Goal: Find specific page/section

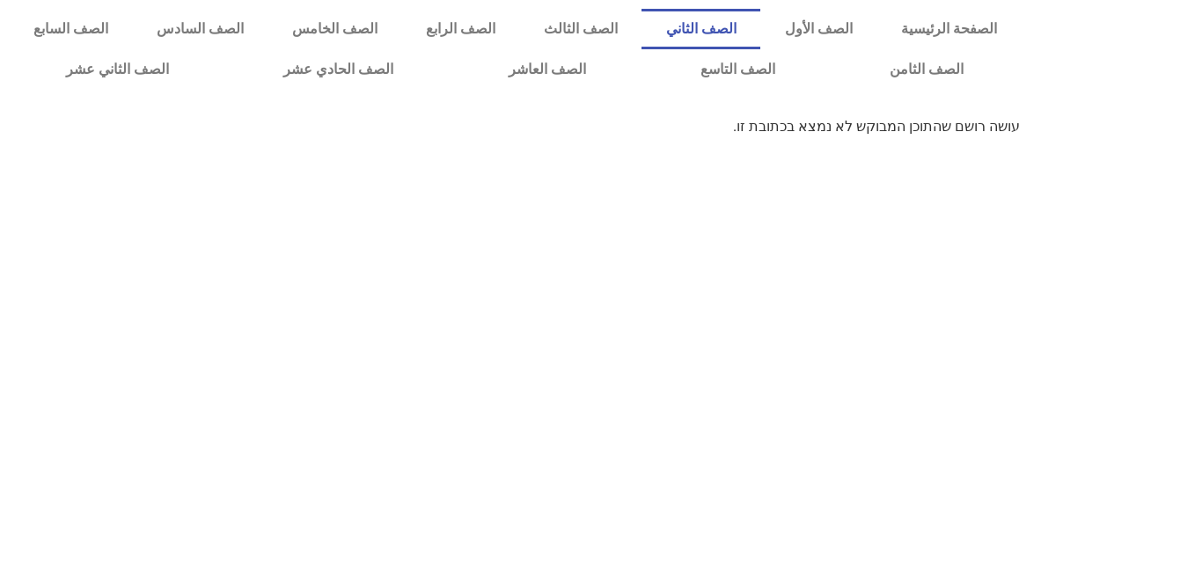
click at [761, 18] on link "الصف الثاني" at bounding box center [701, 29] width 119 height 40
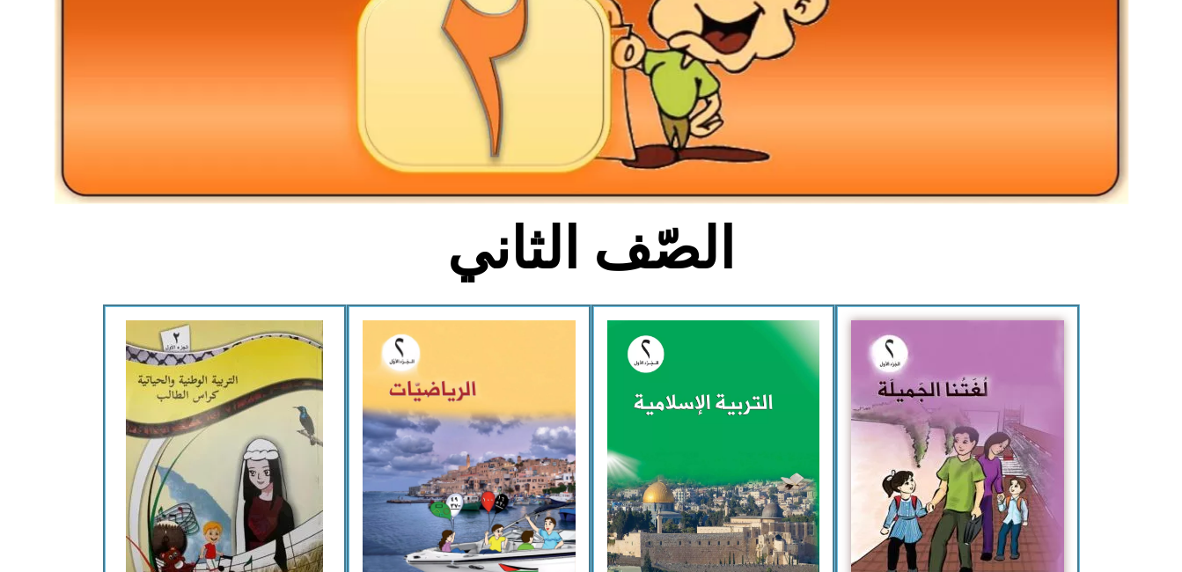
scroll to position [352, 0]
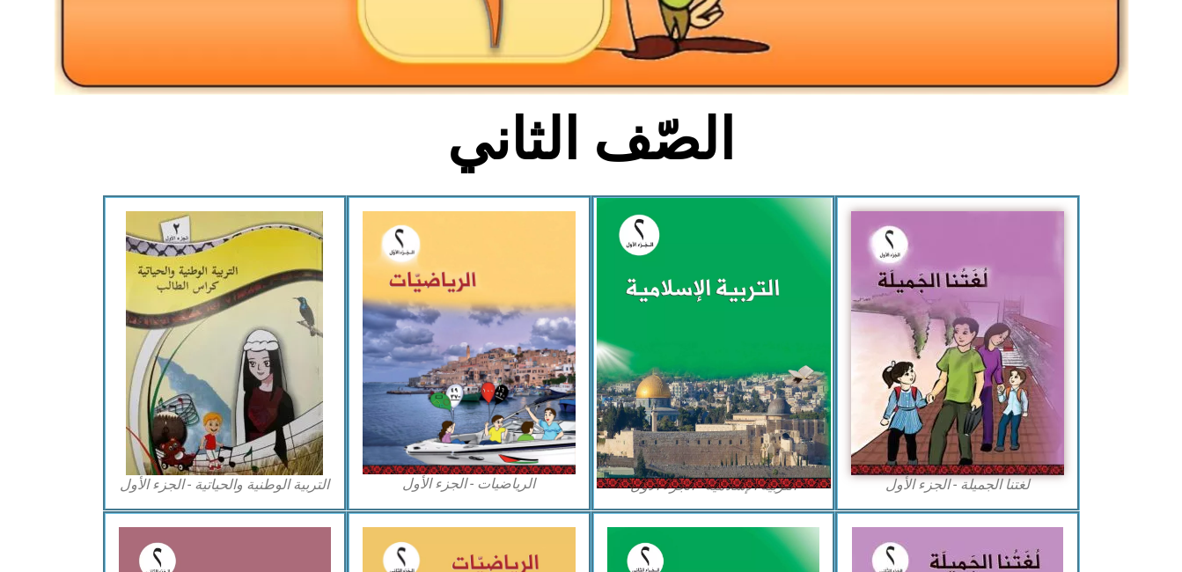
click at [728, 325] on img at bounding box center [713, 343] width 234 height 291
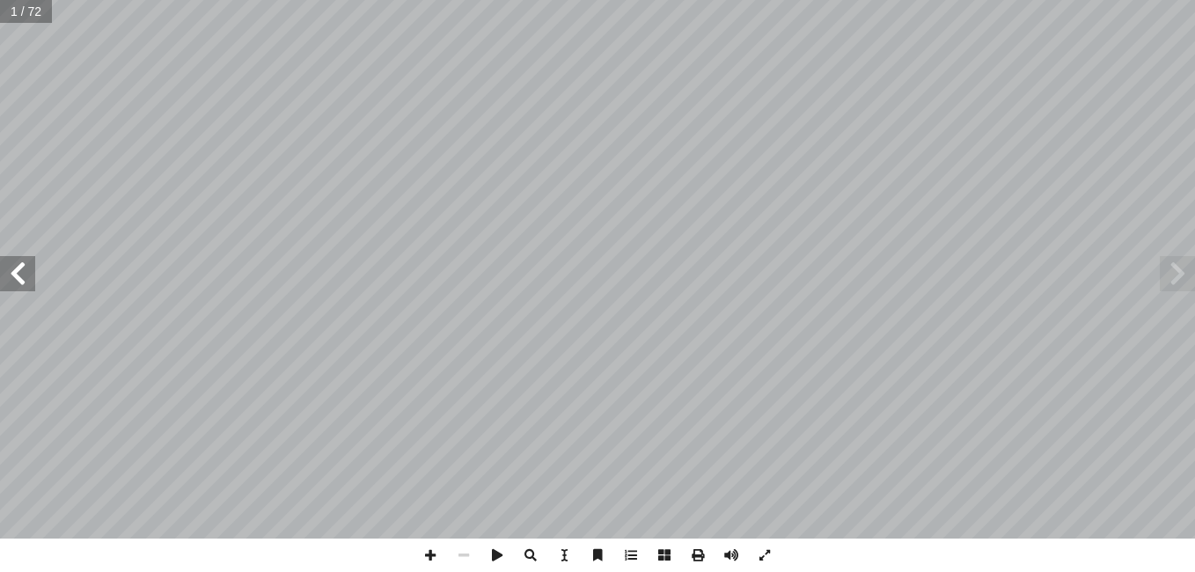
click at [12, 272] on span at bounding box center [17, 273] width 35 height 35
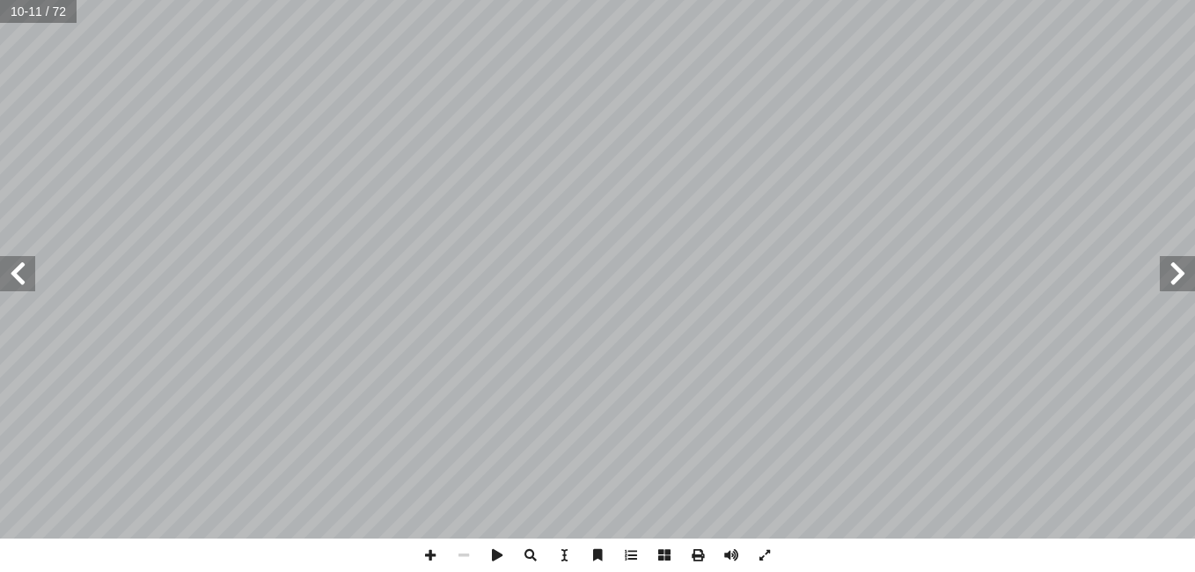
click at [12, 272] on span at bounding box center [17, 273] width 35 height 35
click at [1178, 271] on span at bounding box center [1177, 273] width 35 height 35
click at [430, 548] on span at bounding box center [430, 555] width 33 height 33
click at [25, 283] on span at bounding box center [17, 273] width 35 height 35
